Goal: Information Seeking & Learning: Learn about a topic

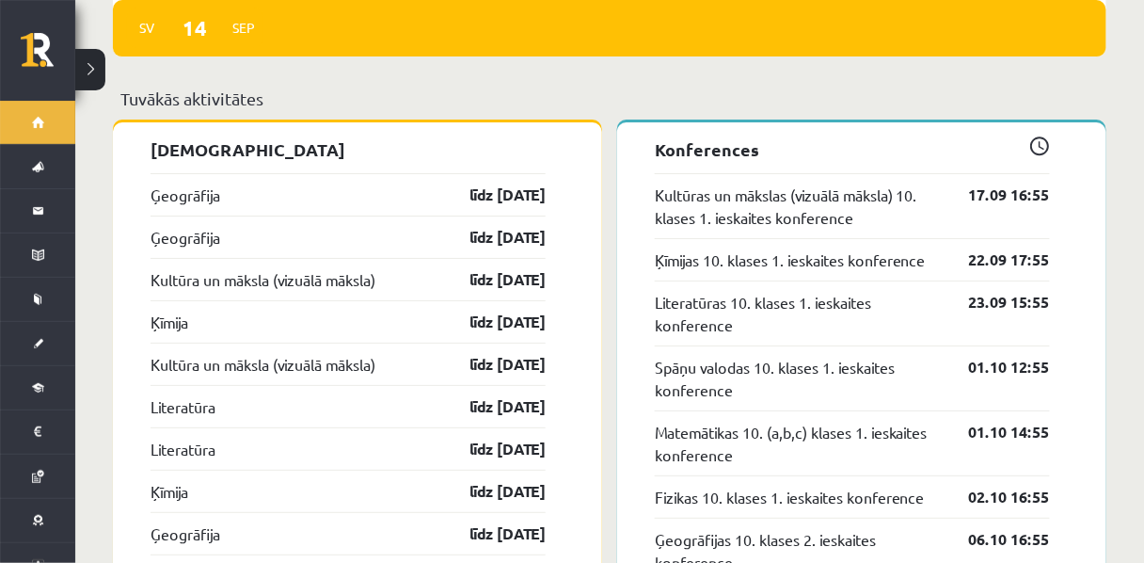
scroll to position [1649, 0]
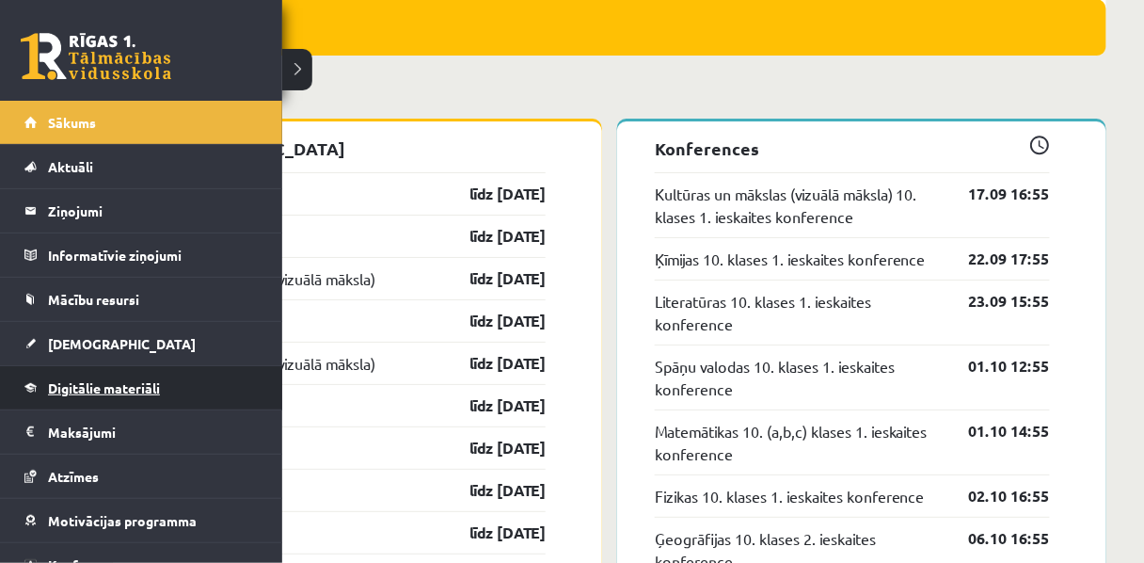
click at [88, 389] on span "Digitālie materiāli" at bounding box center [104, 387] width 112 height 17
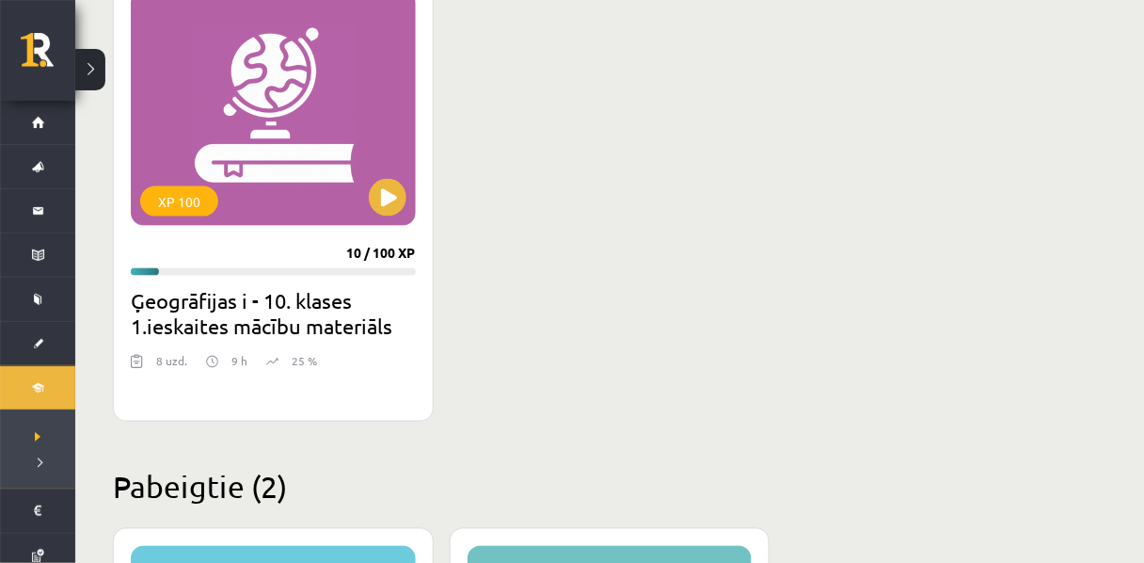
scroll to position [563, 0]
click at [308, 193] on div "XP 100" at bounding box center [273, 108] width 285 height 235
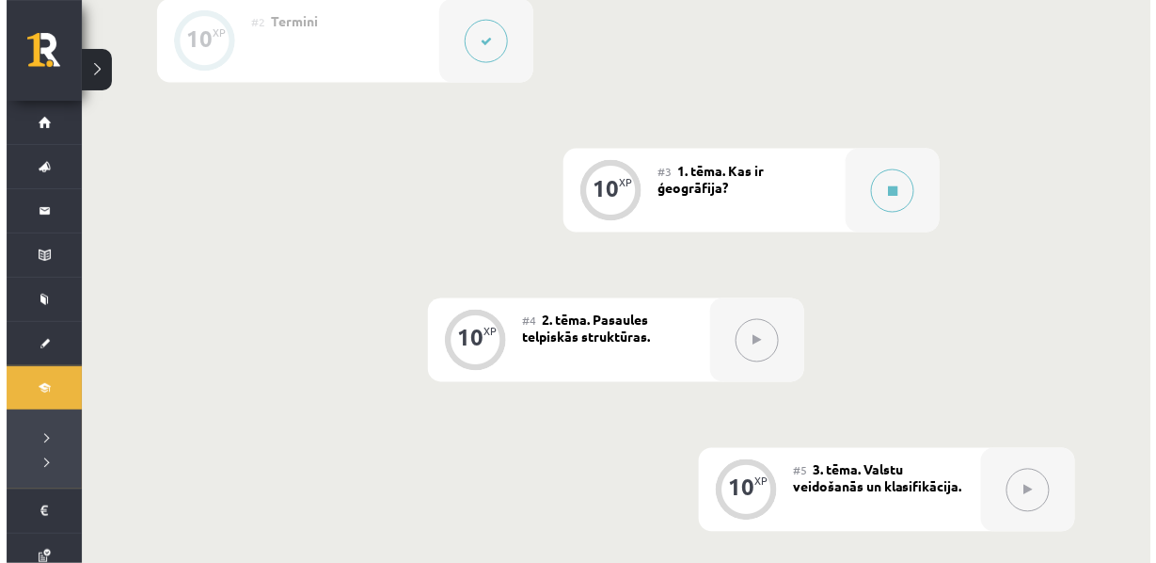
scroll to position [647, 0]
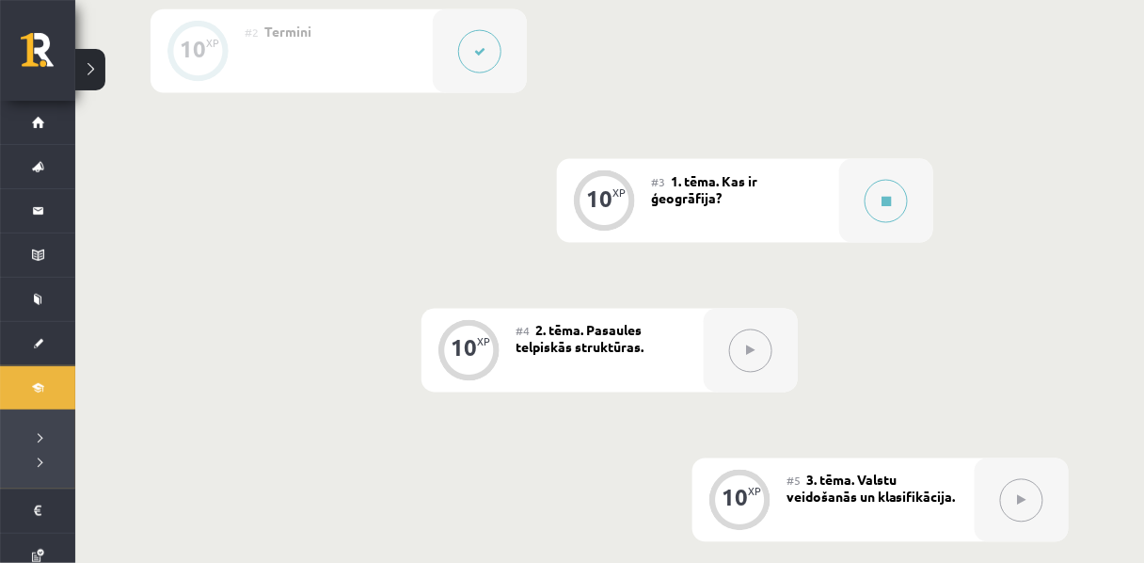
click at [725, 215] on div "#3 1. tēma. Kas ir ģeogrāfija?" at bounding box center [745, 201] width 188 height 84
click at [867, 221] on button at bounding box center [885, 201] width 43 height 43
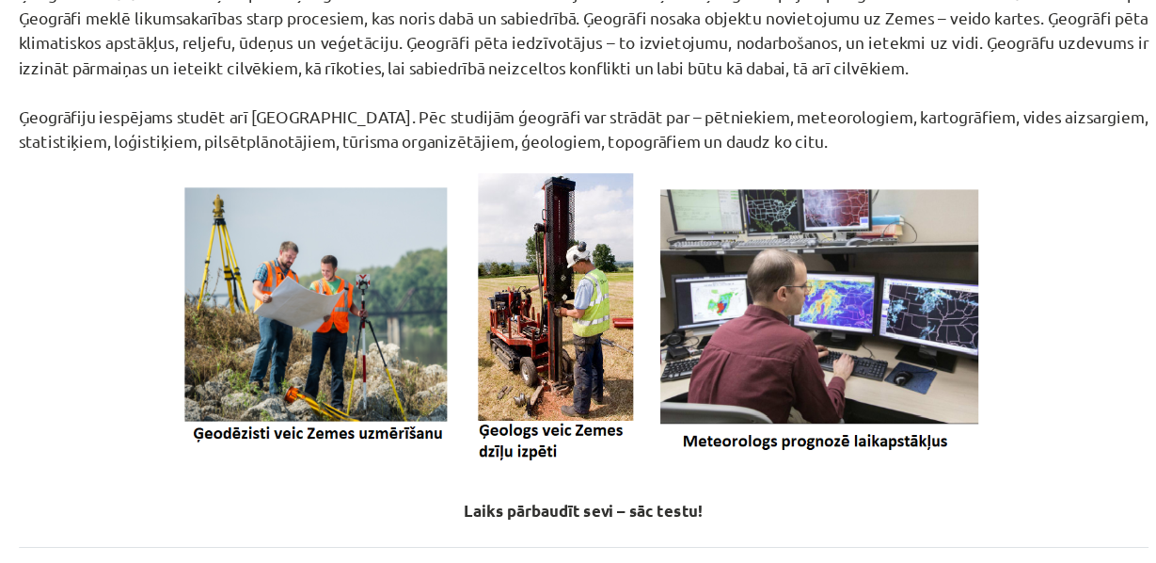
scroll to position [804, 0]
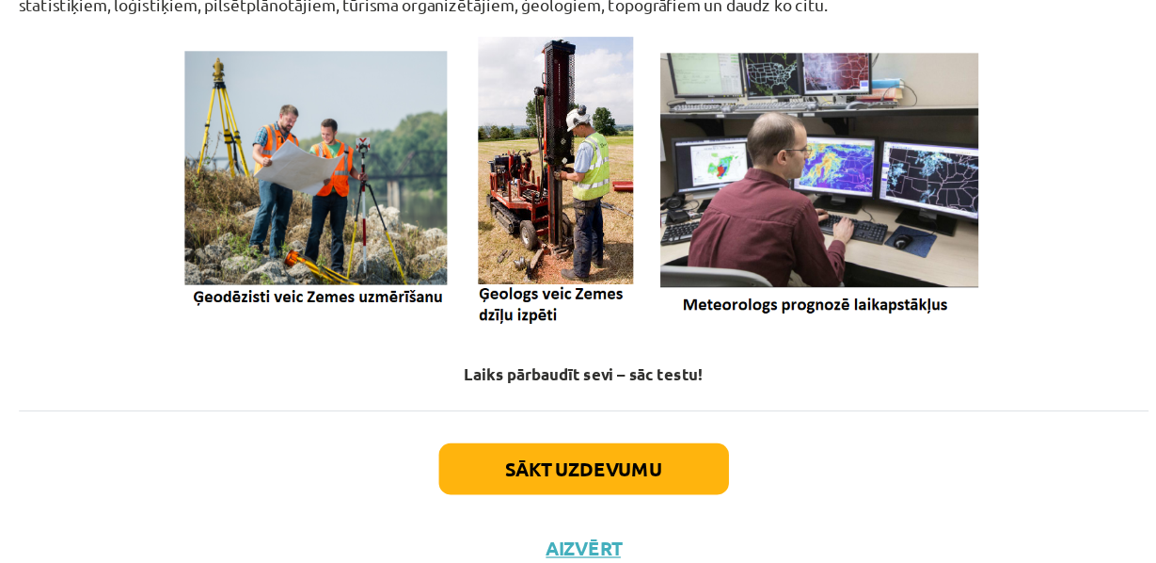
scroll to position [976, 0]
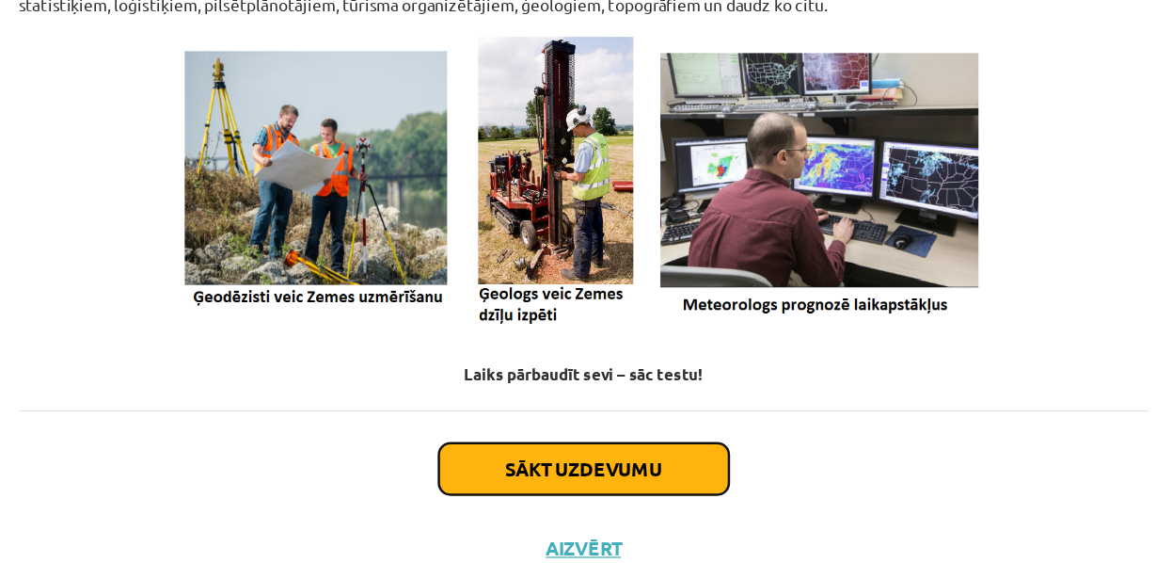
click at [551, 406] on button "Sākt uzdevumu" at bounding box center [578, 419] width 233 height 41
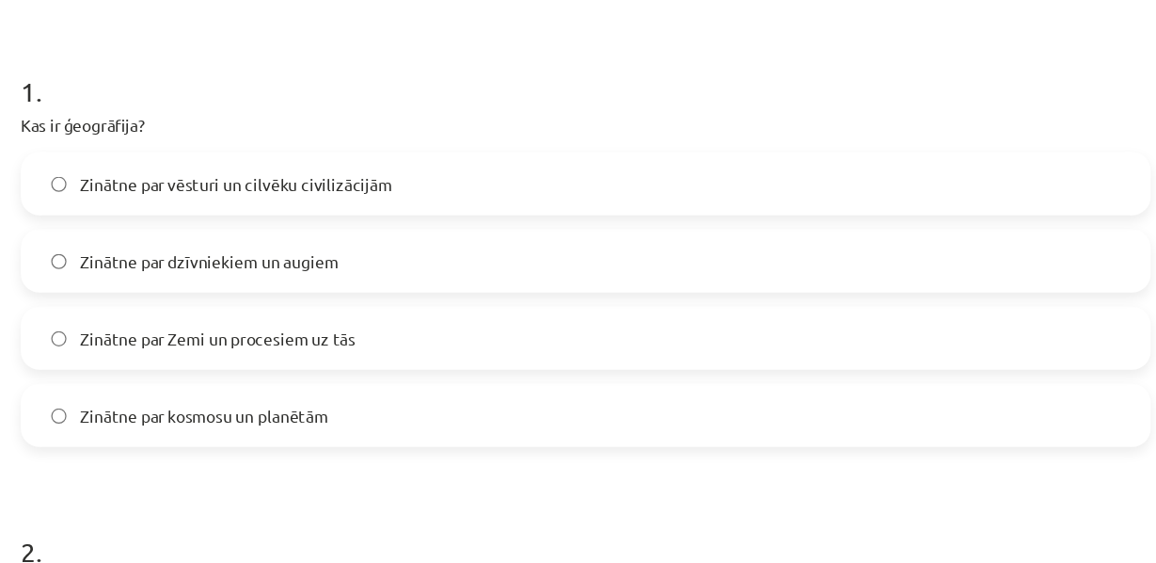
scroll to position [355, 0]
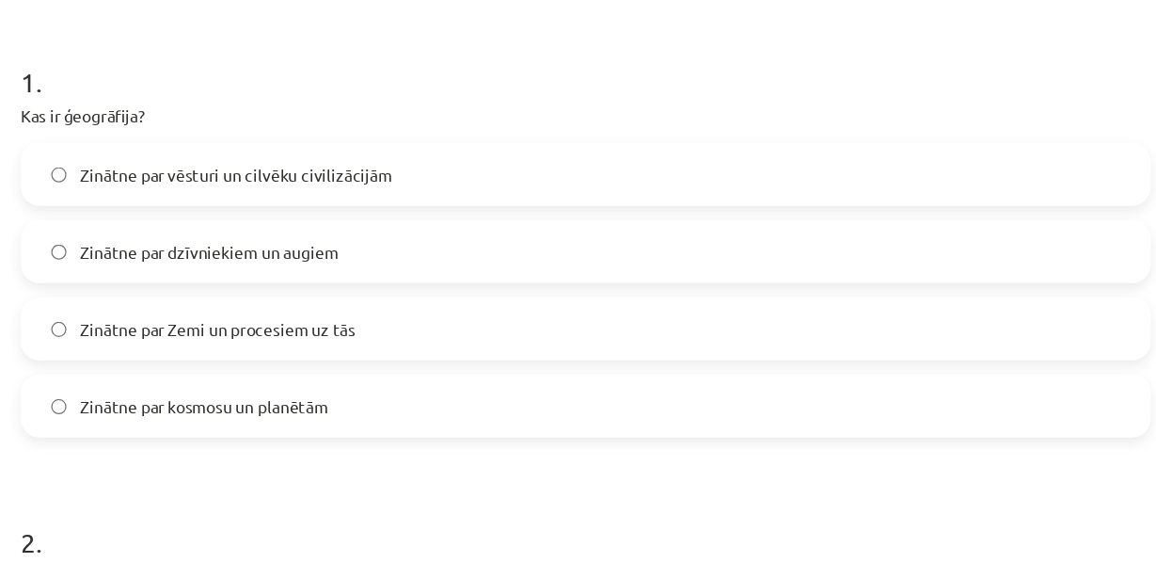
click at [262, 275] on span "Zinātne par Zemi un procesiem uz tās" at bounding box center [282, 265] width 221 height 20
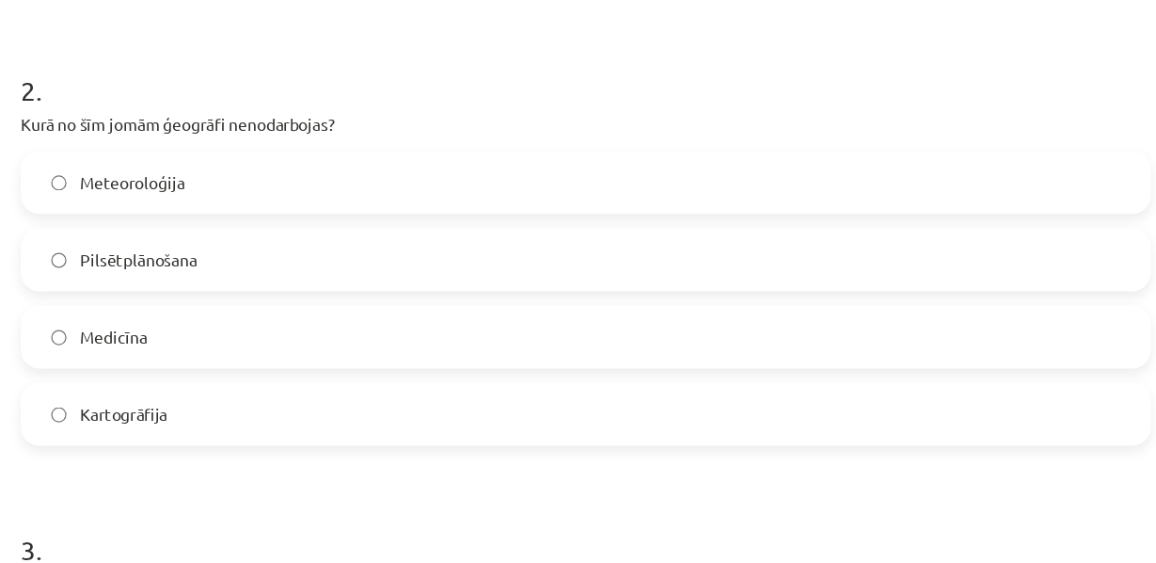
scroll to position [721, 0]
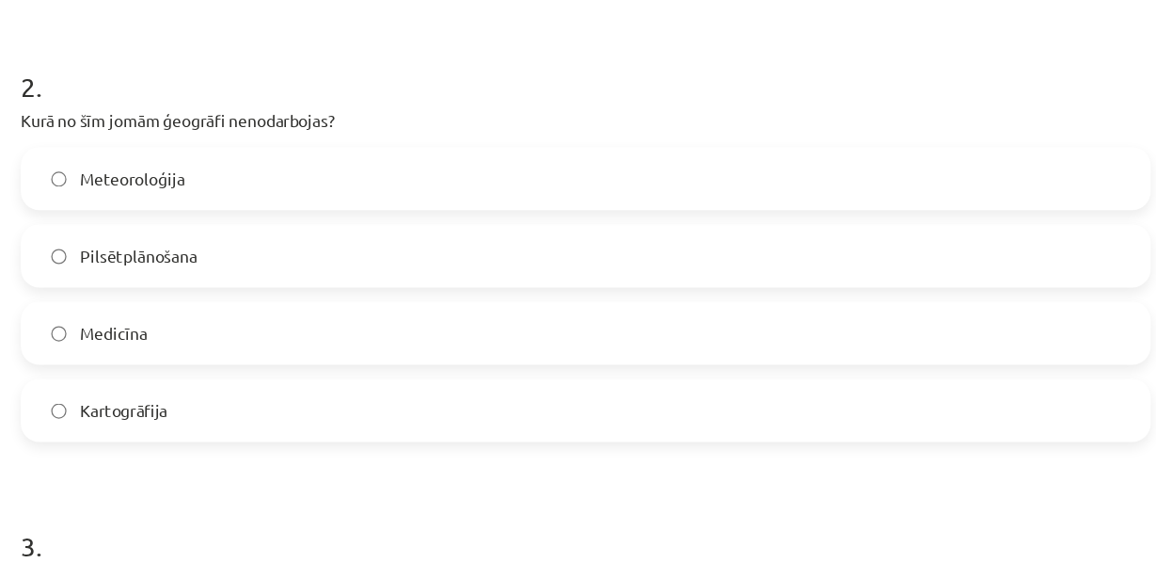
click at [200, 216] on span "Pilsētplānošana" at bounding box center [219, 207] width 94 height 20
click at [183, 278] on span "Medicīna" at bounding box center [199, 269] width 55 height 20
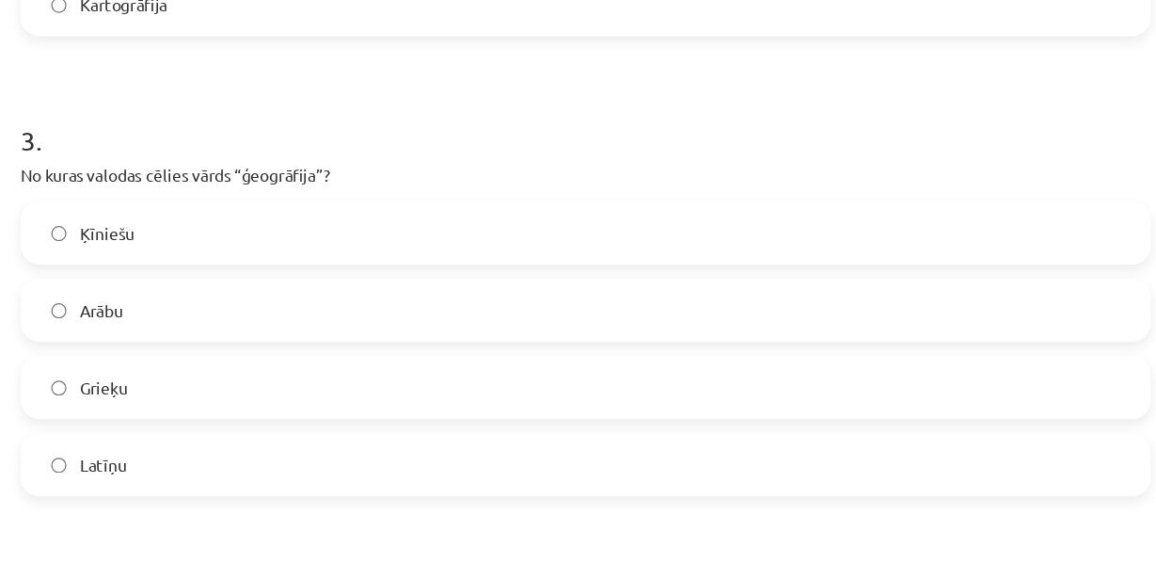
scroll to position [1112, 0]
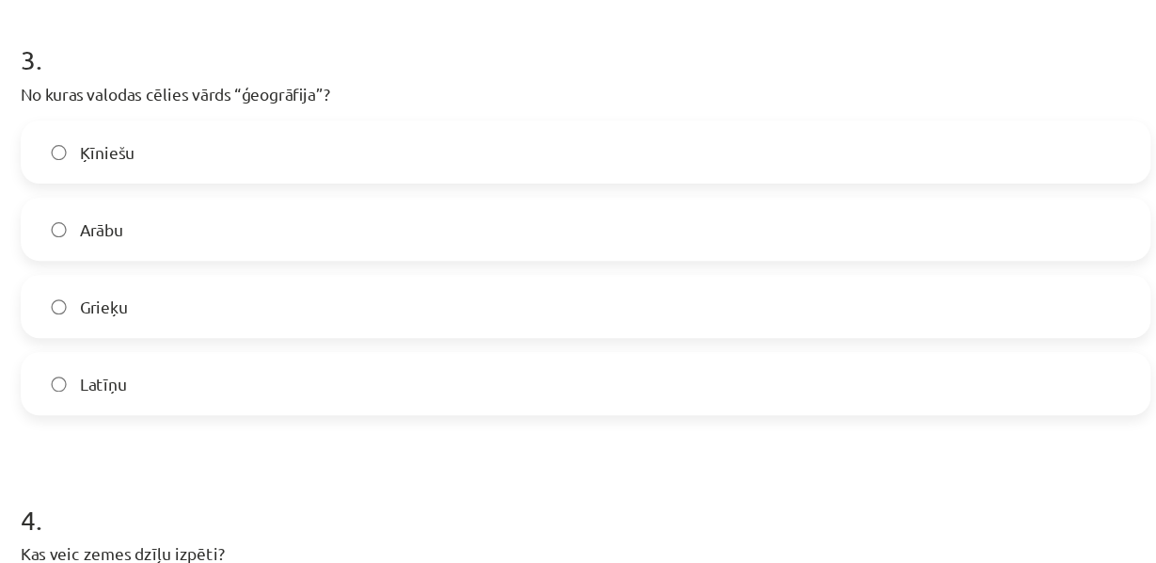
click at [185, 257] on span "Grieķu" at bounding box center [191, 247] width 39 height 20
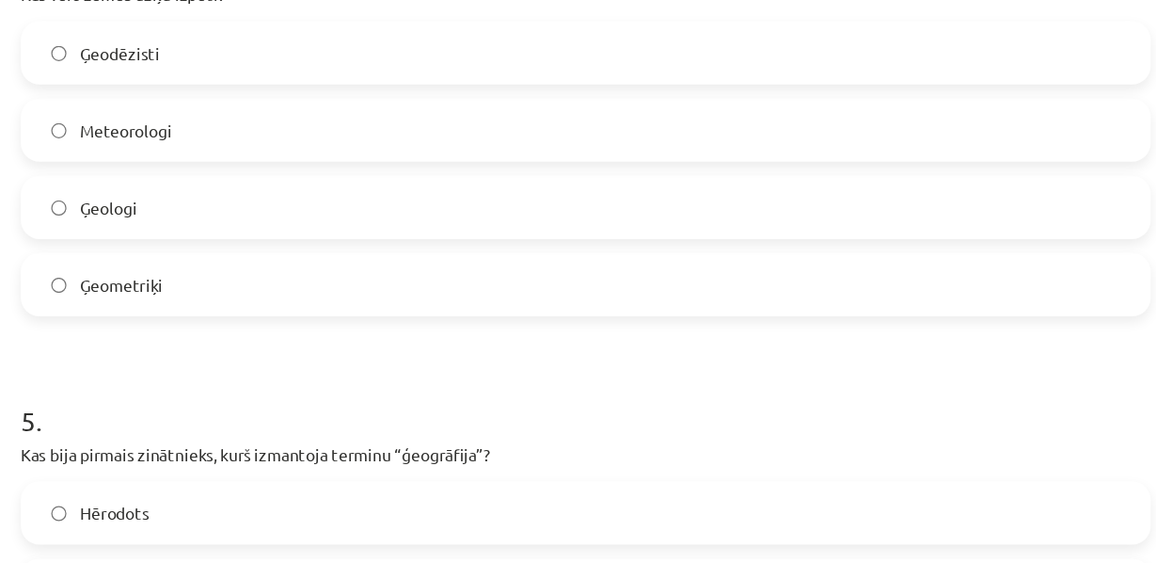
scroll to position [1566, 0]
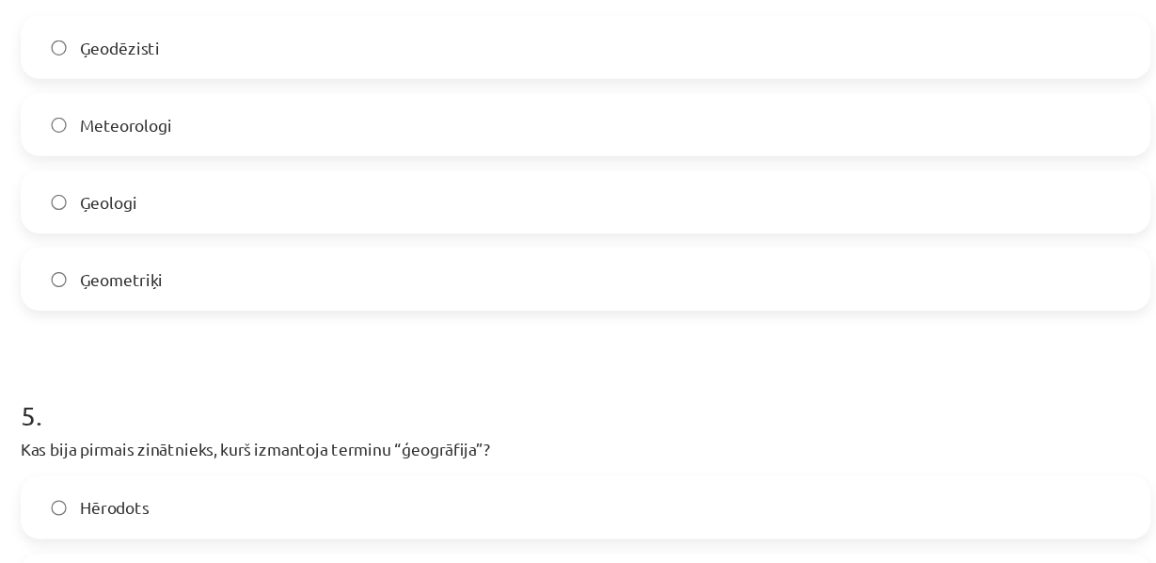
click at [205, 185] on label "Ģeologi" at bounding box center [578, 161] width 905 height 47
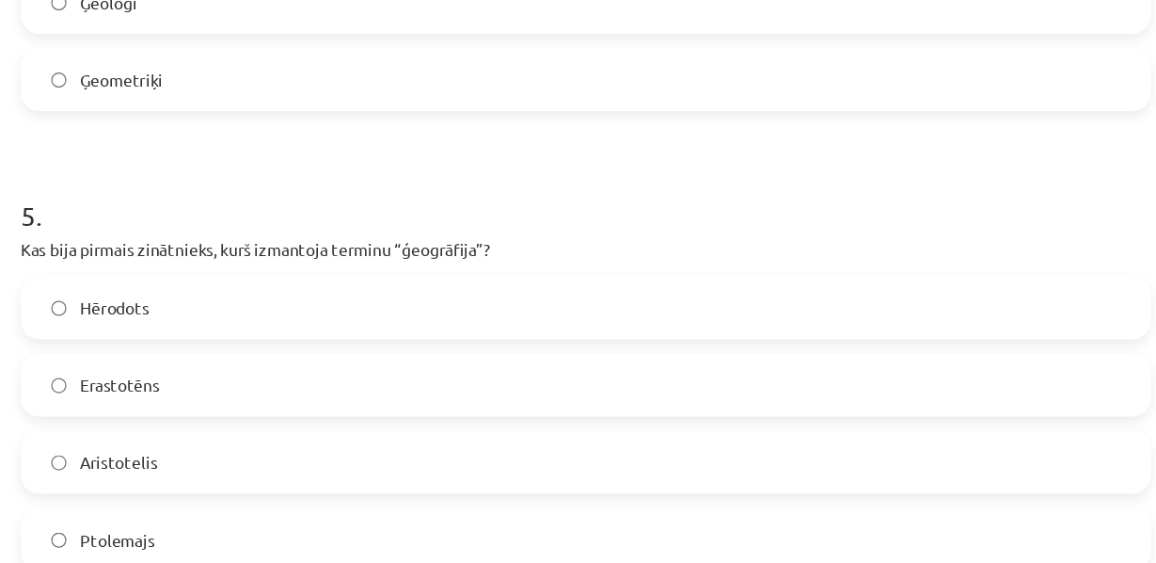
scroll to position [1845, 0]
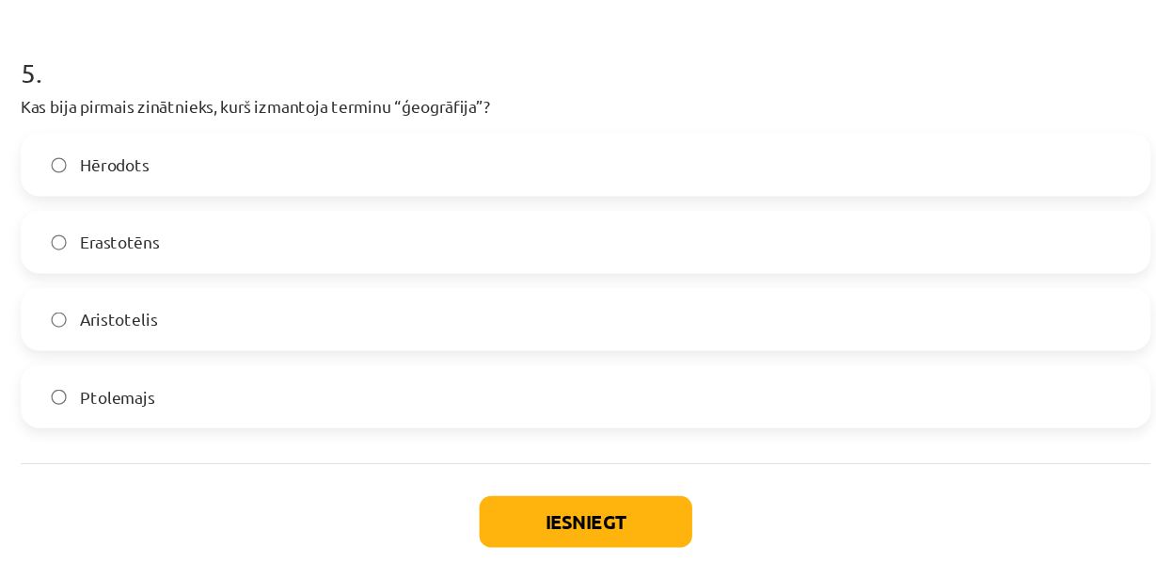
click at [224, 205] on span "Erastotēns" at bounding box center [204, 195] width 64 height 20
click at [531, 415] on button "Iesniegt" at bounding box center [578, 419] width 171 height 41
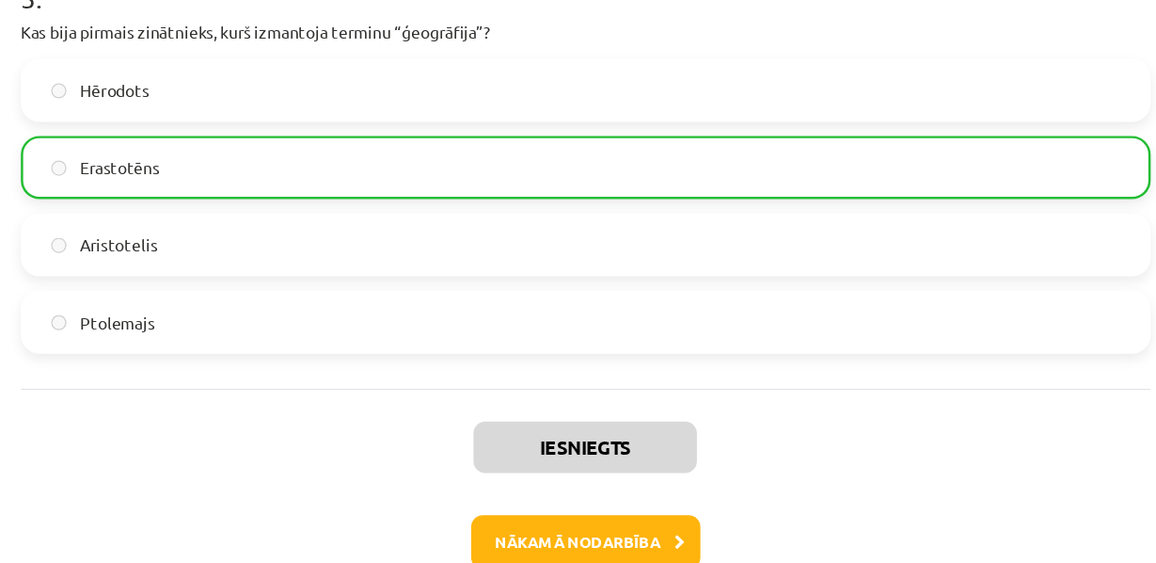
scroll to position [1985, 0]
click at [589, 425] on button "Nākamā nodarbība" at bounding box center [578, 435] width 184 height 43
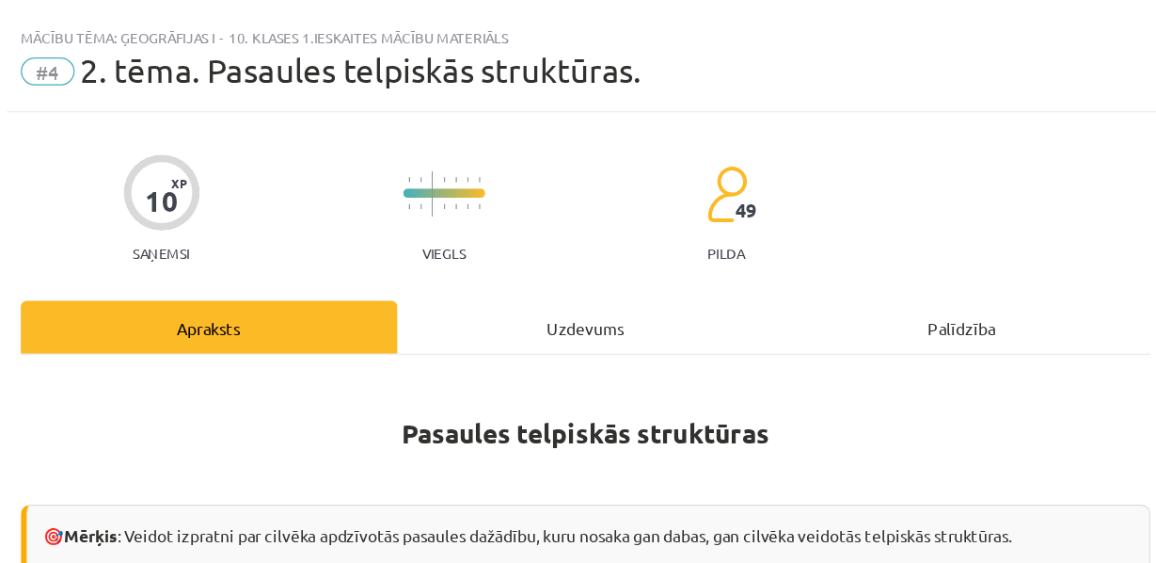
scroll to position [0, 0]
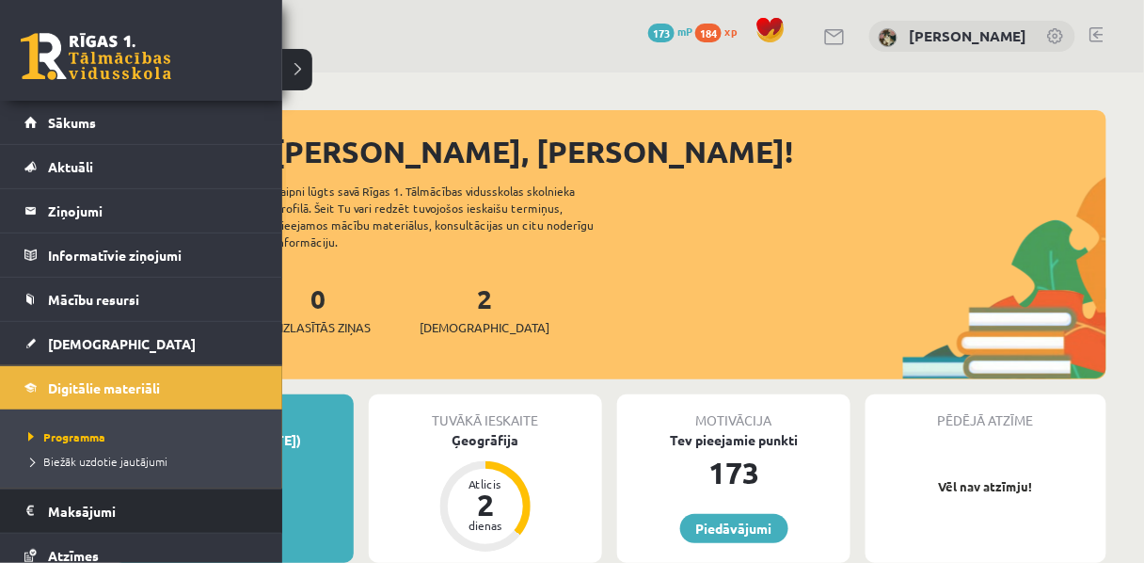
scroll to position [143, 0]
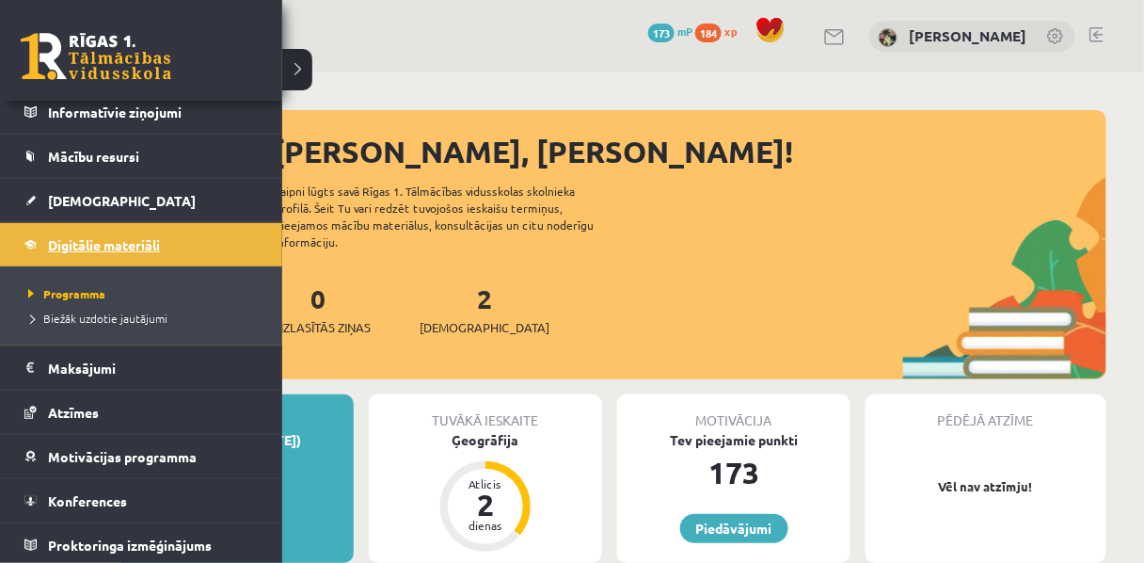
click at [105, 246] on span "Digitālie materiāli" at bounding box center [104, 244] width 112 height 17
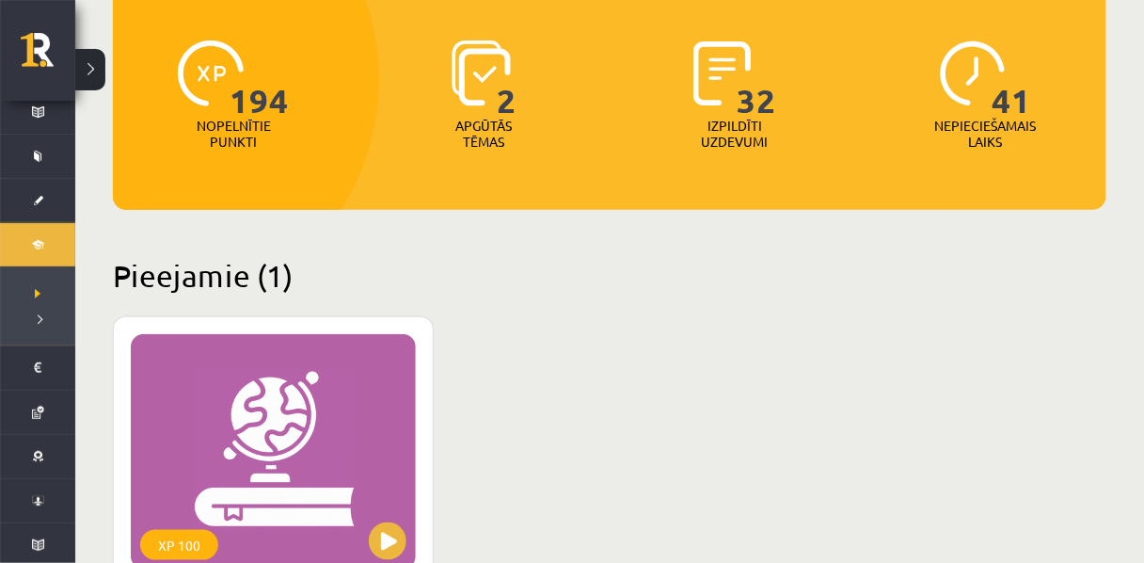
scroll to position [423, 0]
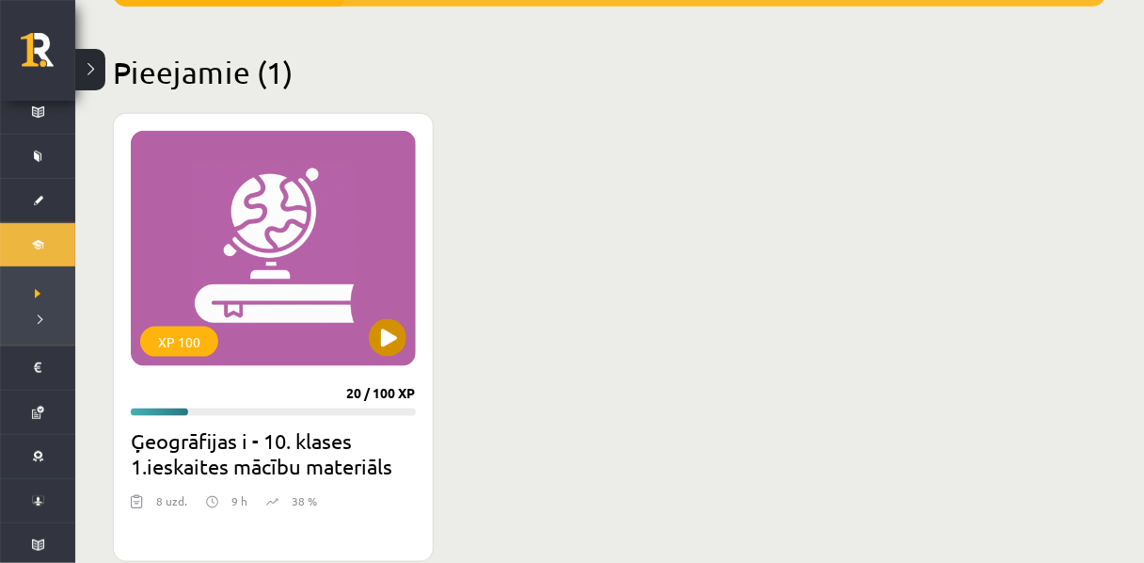
click at [273, 334] on div "XP 100" at bounding box center [273, 248] width 285 height 235
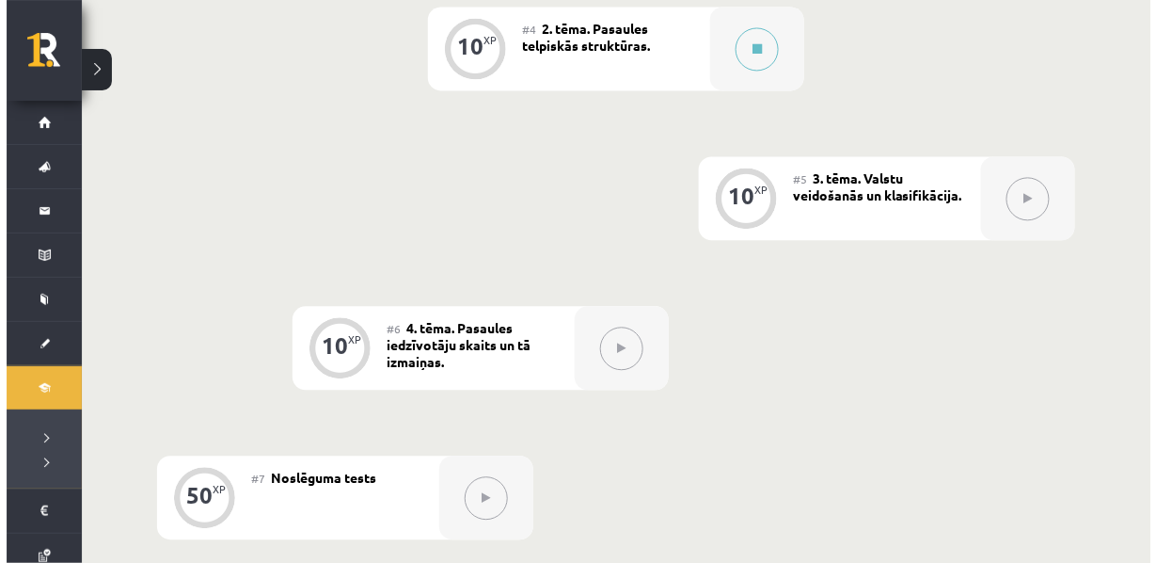
scroll to position [949, 0]
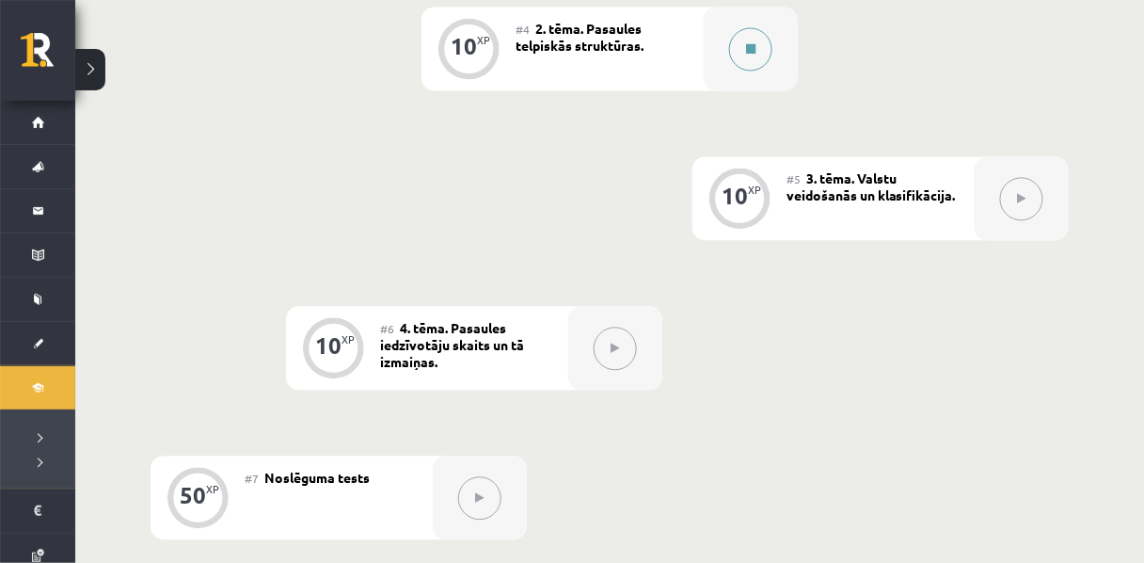
click at [750, 71] on button at bounding box center [750, 48] width 43 height 43
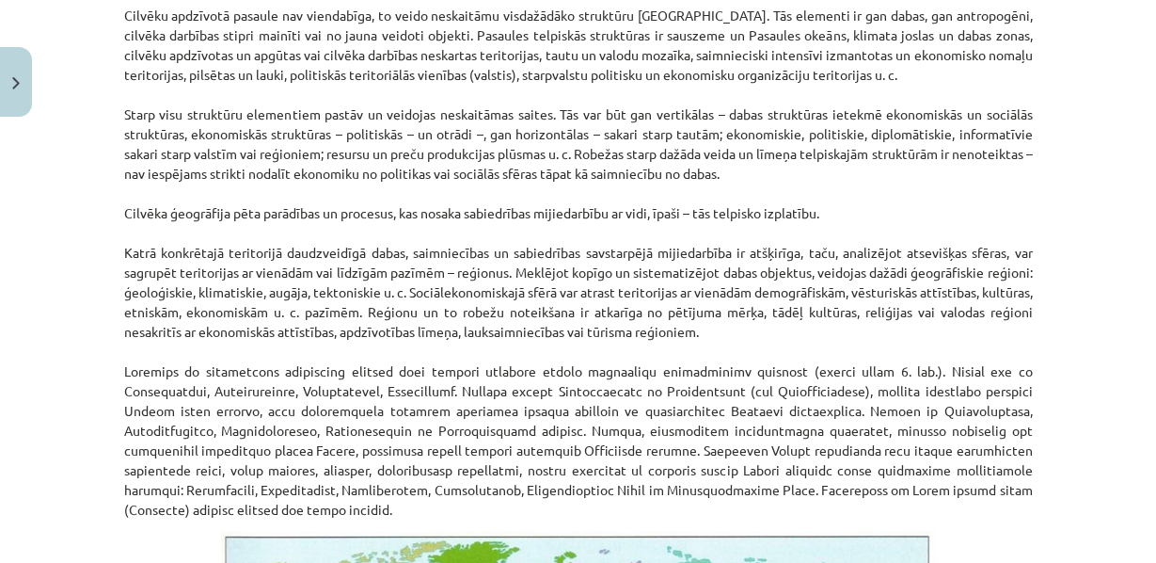
scroll to position [641, 0]
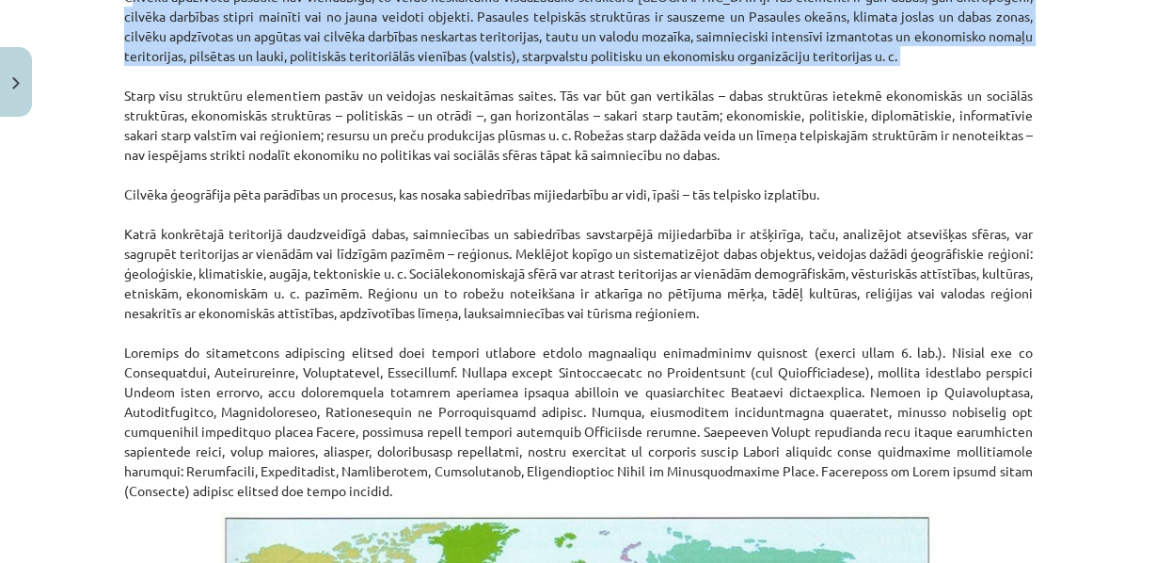
drag, startPoint x: 119, startPoint y: 17, endPoint x: 426, endPoint y: 98, distance: 318.1
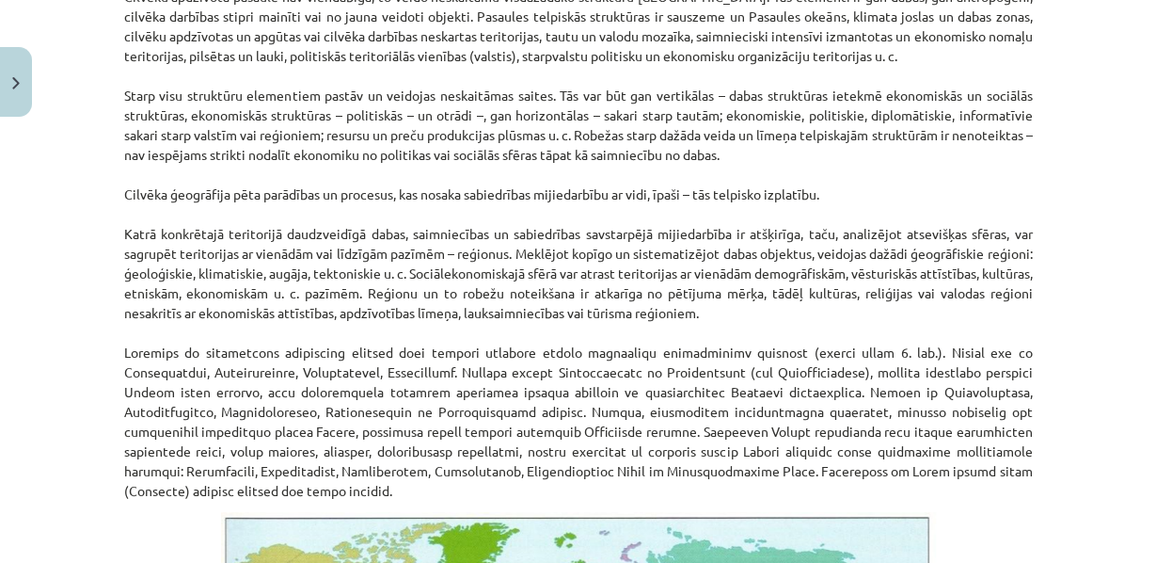
click at [426, 500] on p "Cilvēku apdzīvotā pasaule nav viendabīga, to veido neskaitāmu visdažādāko struk…" at bounding box center [578, 223] width 909 height 553
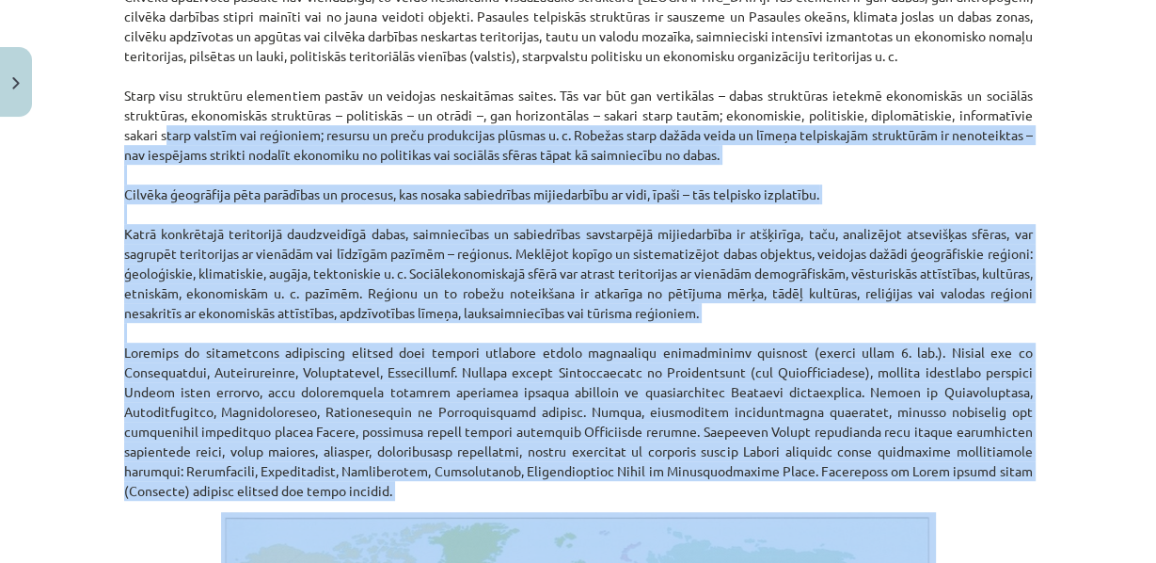
drag, startPoint x: 426, startPoint y: 515, endPoint x: 173, endPoint y: 163, distance: 434.1
click at [173, 163] on p "Cilvēku apdzīvotā pasaule nav viendabīga, to veido neskaitāmu visdažādāko struk…" at bounding box center [578, 223] width 909 height 553
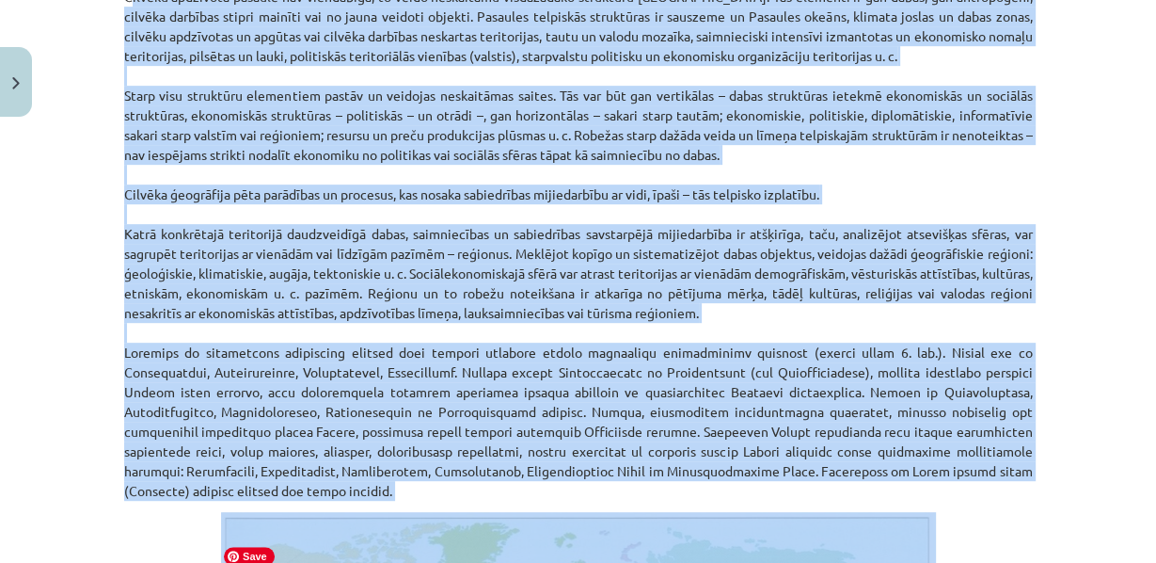
scroll to position [647, 0]
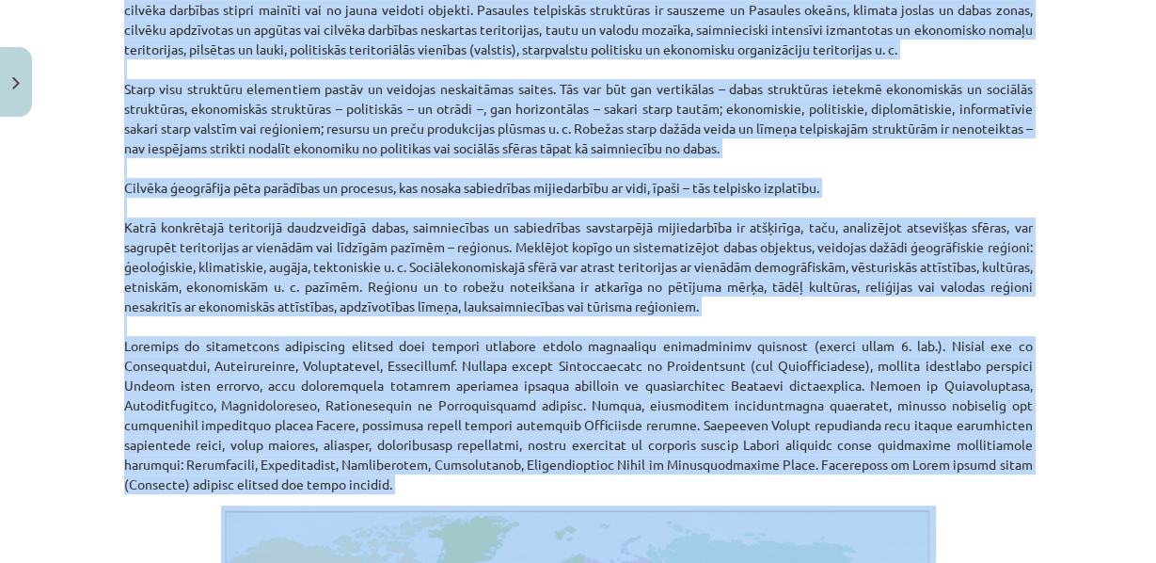
drag, startPoint x: 114, startPoint y: 20, endPoint x: 426, endPoint y: 511, distance: 581.9
copy p "Cilvēku apdzīvotā pasaule nav viendabīga, to veido neskaitāmu visdažādāko struk…"
